Goal: Task Accomplishment & Management: Use online tool/utility

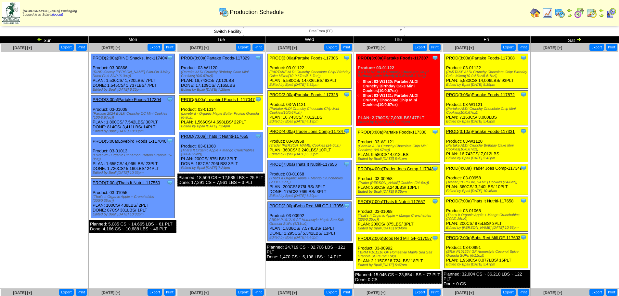
click at [511, 236] on link "PROD(2:00p)Bobs Red Mill GF-117603" at bounding box center [483, 237] width 74 height 5
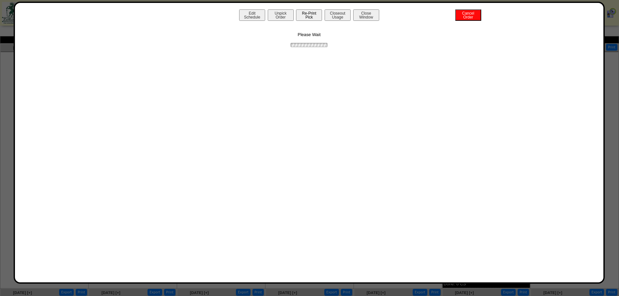
click at [307, 14] on button "Re-Print Pick" at bounding box center [309, 14] width 26 height 11
